Goal: Transaction & Acquisition: Book appointment/travel/reservation

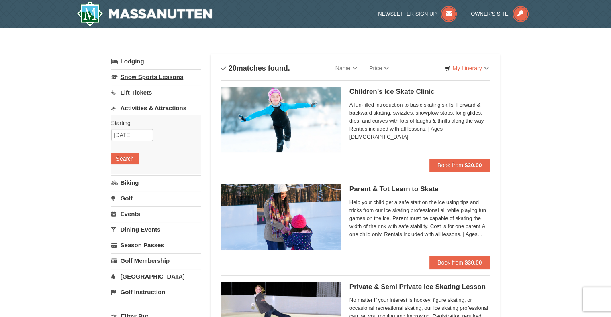
click at [147, 71] on link "Snow Sports Lessons" at bounding box center [156, 76] width 90 height 15
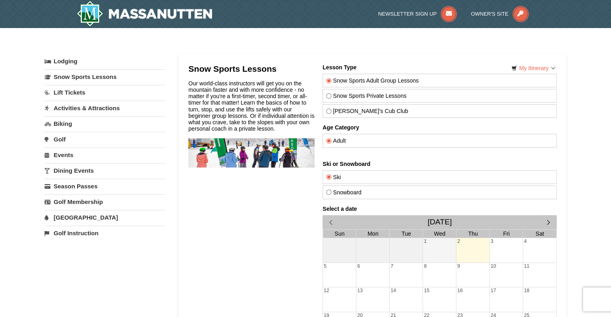
click at [96, 109] on link "Activities & Attractions" at bounding box center [105, 108] width 120 height 15
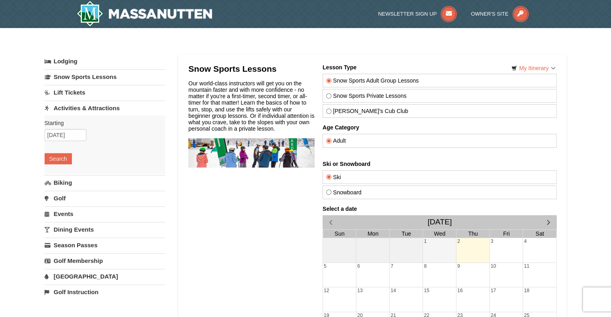
click at [79, 87] on link "Lift Tickets" at bounding box center [105, 92] width 120 height 15
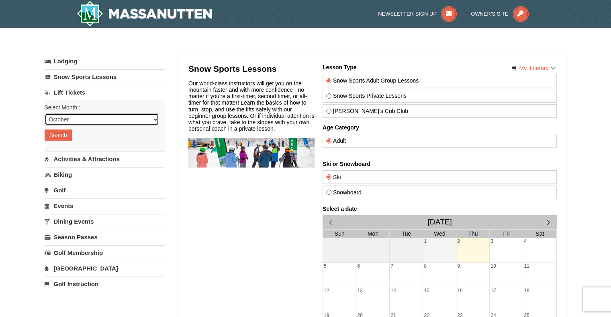
click at [83, 120] on select "October November December January February March April May June July August Sep…" at bounding box center [102, 120] width 114 height 12
select select "12"
click at [45, 114] on select "October November December January February March April May June July August Sep…" at bounding box center [102, 120] width 114 height 12
click at [62, 141] on div "Select Month : Please format dates MM/DD/YYYY October November December January…" at bounding box center [105, 125] width 120 height 51
click at [61, 134] on button "Search" at bounding box center [58, 135] width 27 height 11
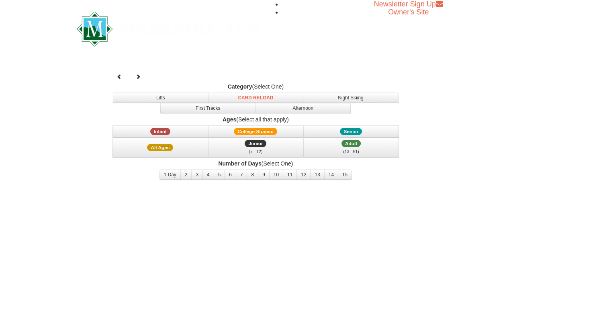
select select "12"
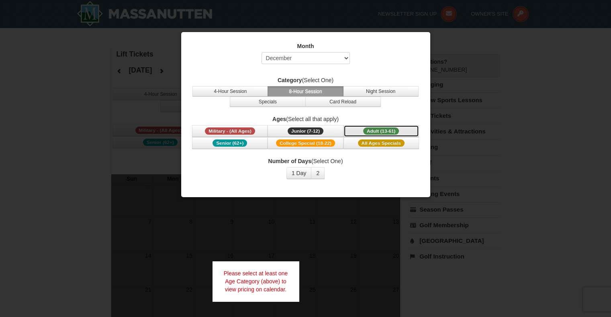
click at [377, 132] on span "Adult (13-61)" at bounding box center [381, 131] width 36 height 7
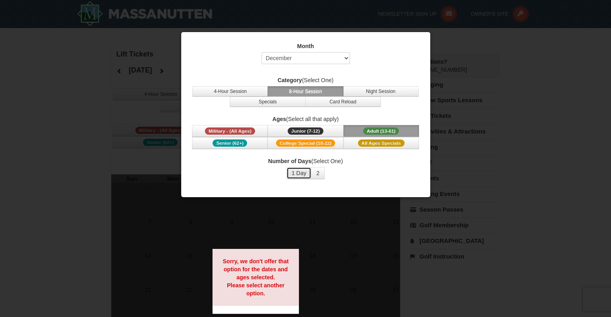
click at [302, 170] on button "1 Day" at bounding box center [298, 173] width 25 height 12
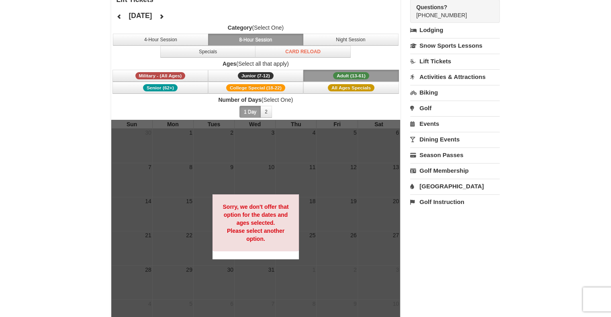
scroll to position [55, 0]
click at [164, 14] on icon at bounding box center [162, 17] width 6 height 6
click at [178, 49] on button "Specials" at bounding box center [208, 52] width 96 height 12
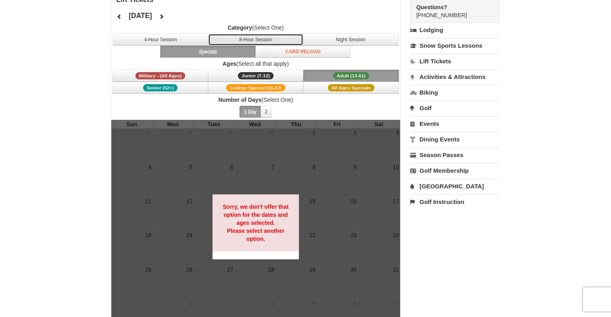
click at [243, 35] on button "8-Hour Session" at bounding box center [256, 40] width 96 height 12
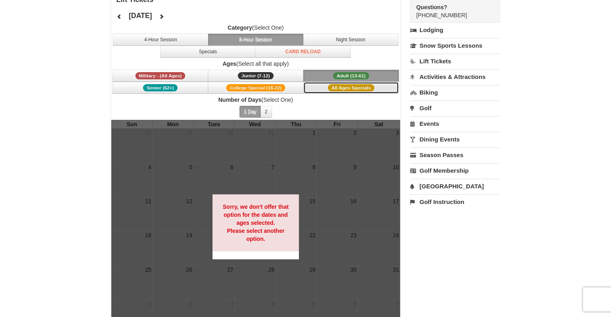
click at [353, 85] on span "All Ages Specials" at bounding box center [351, 87] width 47 height 7
click at [353, 72] on span "Adult (13-61)" at bounding box center [351, 75] width 36 height 7
click at [355, 85] on span "All Ages Specials" at bounding box center [351, 87] width 47 height 7
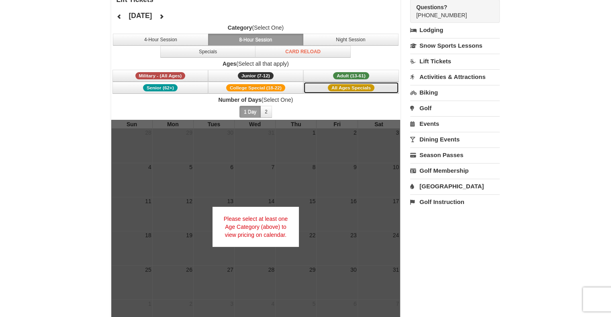
scroll to position [0, 0]
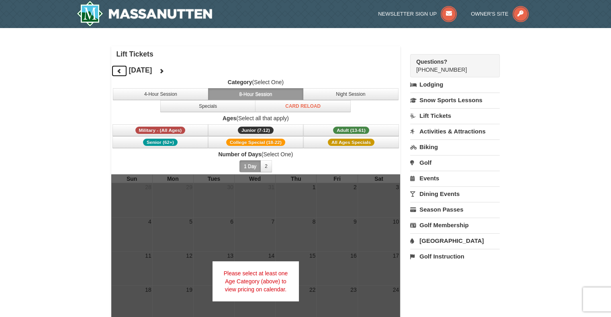
click at [118, 71] on icon at bounding box center [119, 71] width 6 height 6
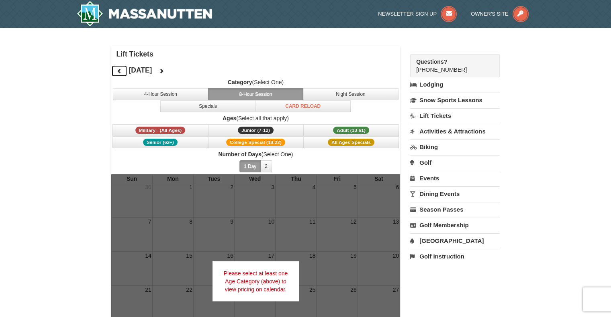
click at [118, 71] on icon at bounding box center [119, 71] width 6 height 6
click at [164, 71] on icon at bounding box center [162, 71] width 6 height 6
click at [354, 123] on span "Ages (Select all that apply) Military - (All Ages) Junior (7-12) (7 - 12) Adult…" at bounding box center [255, 131] width 289 height 34
click at [357, 132] on span "Adult (13-61)" at bounding box center [351, 130] width 36 height 7
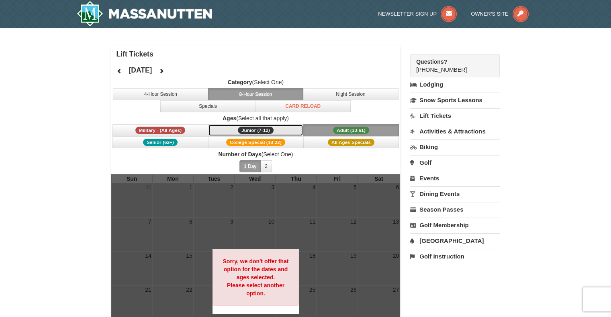
click at [259, 129] on span "Junior (7-12)" at bounding box center [256, 130] width 36 height 7
click at [163, 129] on span "Military - (All Ages)" at bounding box center [160, 130] width 50 height 7
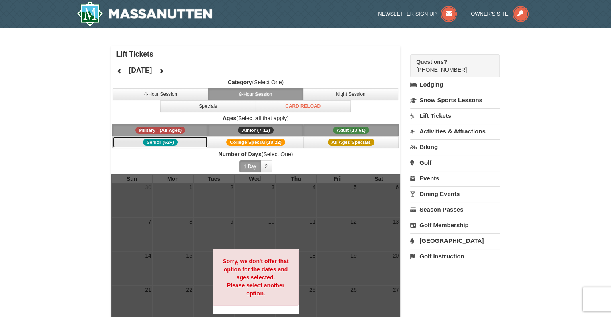
click at [175, 143] on span "Senior (62+)" at bounding box center [160, 142] width 35 height 7
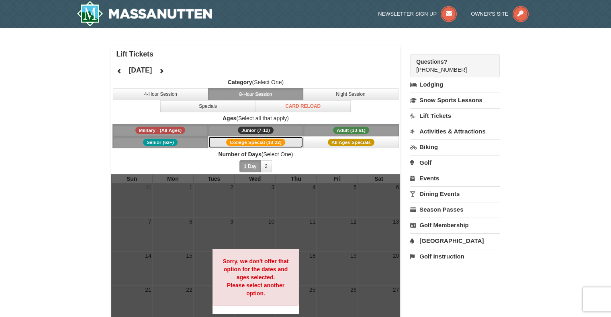
click at [232, 140] on span "College Special (18-22)" at bounding box center [255, 142] width 59 height 7
click at [344, 141] on span "All Ages Specials" at bounding box center [351, 142] width 47 height 7
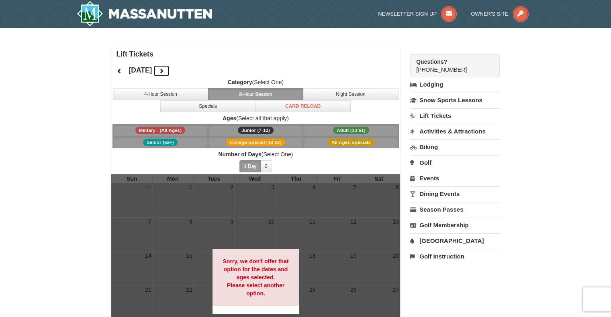
click at [164, 71] on icon at bounding box center [162, 71] width 6 height 6
click at [177, 93] on button "4-Hour Session" at bounding box center [161, 94] width 96 height 12
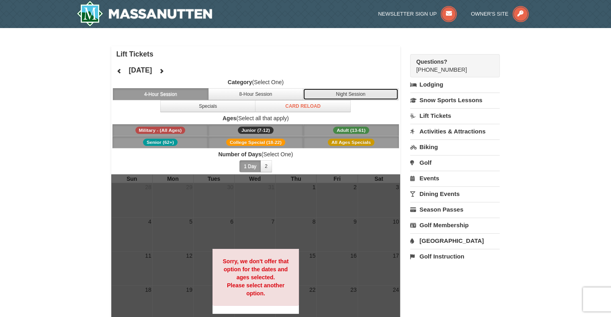
click at [353, 95] on button "Night Session" at bounding box center [351, 94] width 96 height 12
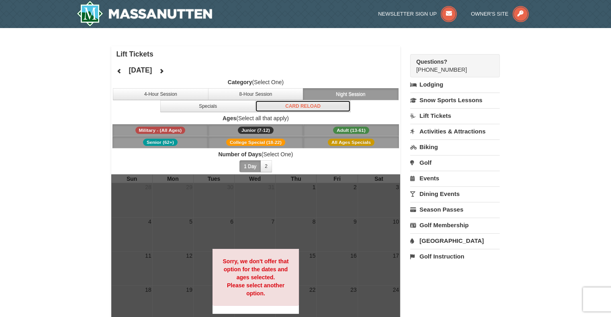
click at [309, 104] on button "Card Reload" at bounding box center [303, 106] width 96 height 12
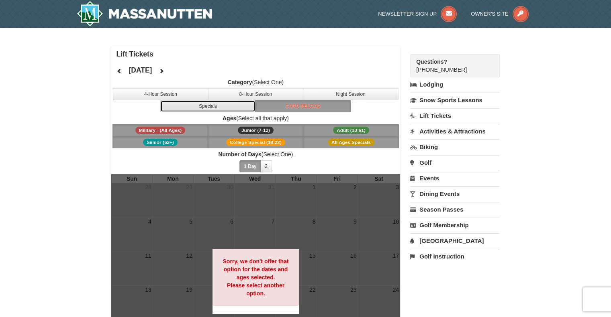
click at [242, 101] on button "Specials" at bounding box center [208, 106] width 96 height 12
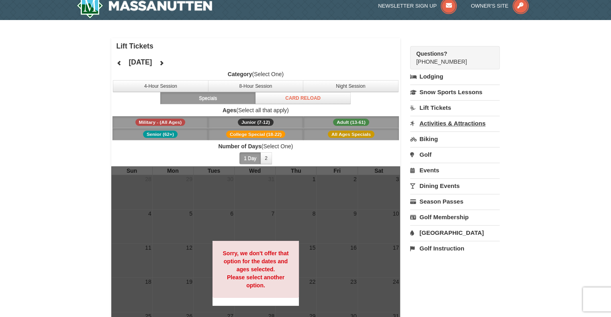
scroll to position [8, 0]
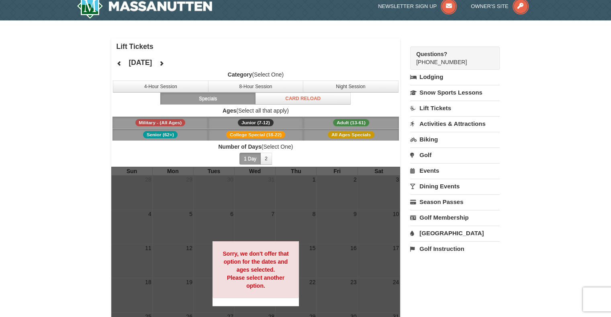
click at [432, 109] on link "Lift Tickets" at bounding box center [455, 108] width 90 height 15
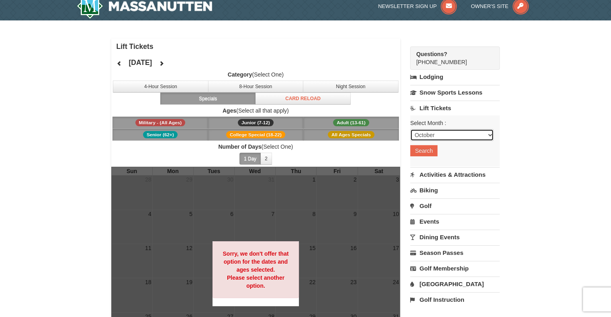
click at [452, 131] on select "October November December January February March April May June July August Sep…" at bounding box center [451, 135] width 83 height 12
select select "12"
click at [410, 129] on select "October November December January February March April May June July August Sep…" at bounding box center [451, 135] width 83 height 12
click at [419, 147] on button "Search" at bounding box center [423, 150] width 27 height 11
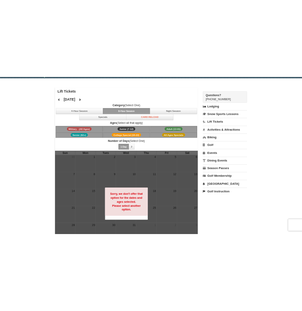
scroll to position [26, 0]
